Goal: Find contact information: Find contact information

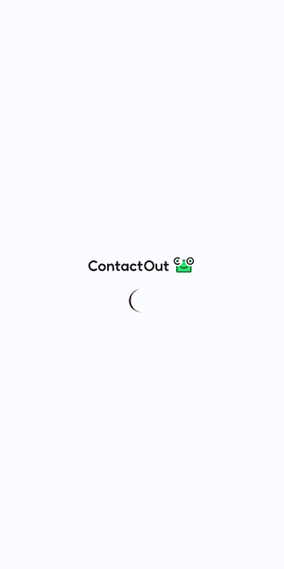
click at [138, 566] on div at bounding box center [142, 284] width 284 height 569
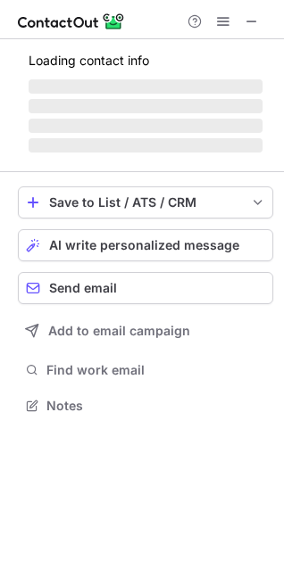
scroll to position [404, 284]
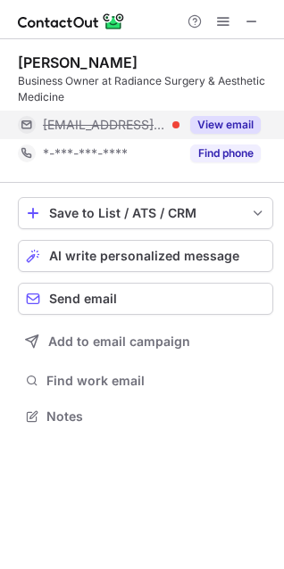
click at [114, 127] on span "[EMAIL_ADDRESS][DOMAIN_NAME]" at bounding box center [104, 125] width 123 height 16
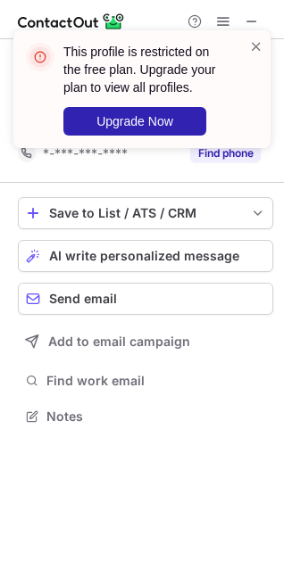
click at [111, 124] on div "This profile is restricted on the free plan. Upgrade your plan to view all prof…" at bounding box center [142, 96] width 286 height 168
click at [250, 46] on span at bounding box center [256, 46] width 14 height 18
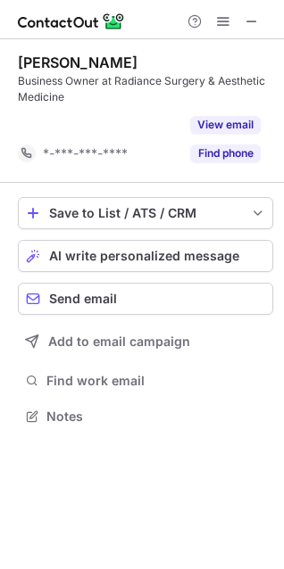
scroll to position [376, 284]
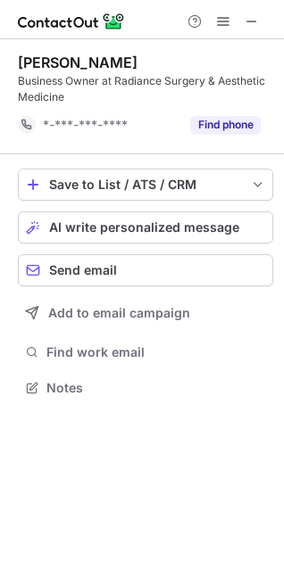
click at [35, 69] on div "[PERSON_NAME]" at bounding box center [78, 63] width 120 height 18
drag, startPoint x: 35, startPoint y: 69, endPoint x: 59, endPoint y: 74, distance: 24.7
click at [59, 70] on div "[PERSON_NAME]" at bounding box center [78, 63] width 120 height 18
click at [79, 84] on div "Business Owner at Radiance Surgery & Aesthetic Medicine" at bounding box center [145, 89] width 255 height 32
drag, startPoint x: 79, startPoint y: 84, endPoint x: 37, endPoint y: 79, distance: 43.2
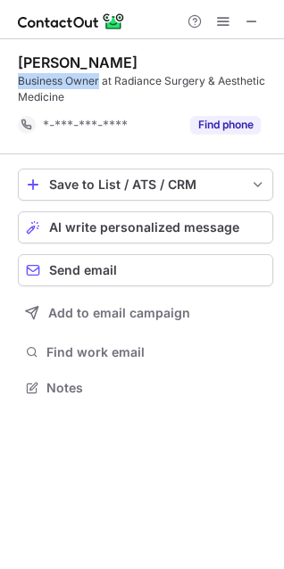
click at [37, 79] on div "Business Owner at Radiance Surgery & Aesthetic Medicine" at bounding box center [145, 89] width 255 height 32
copy div "Business Owner"
click at [36, 57] on div "[PERSON_NAME]" at bounding box center [78, 63] width 120 height 18
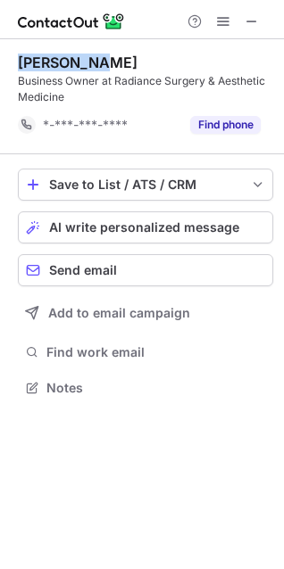
drag, startPoint x: 36, startPoint y: 57, endPoint x: 16, endPoint y: 56, distance: 19.7
click at [72, 56] on div "[PERSON_NAME]" at bounding box center [78, 63] width 120 height 18
copy div "[PERSON_NAME]"
